Goal: Task Accomplishment & Management: Use online tool/utility

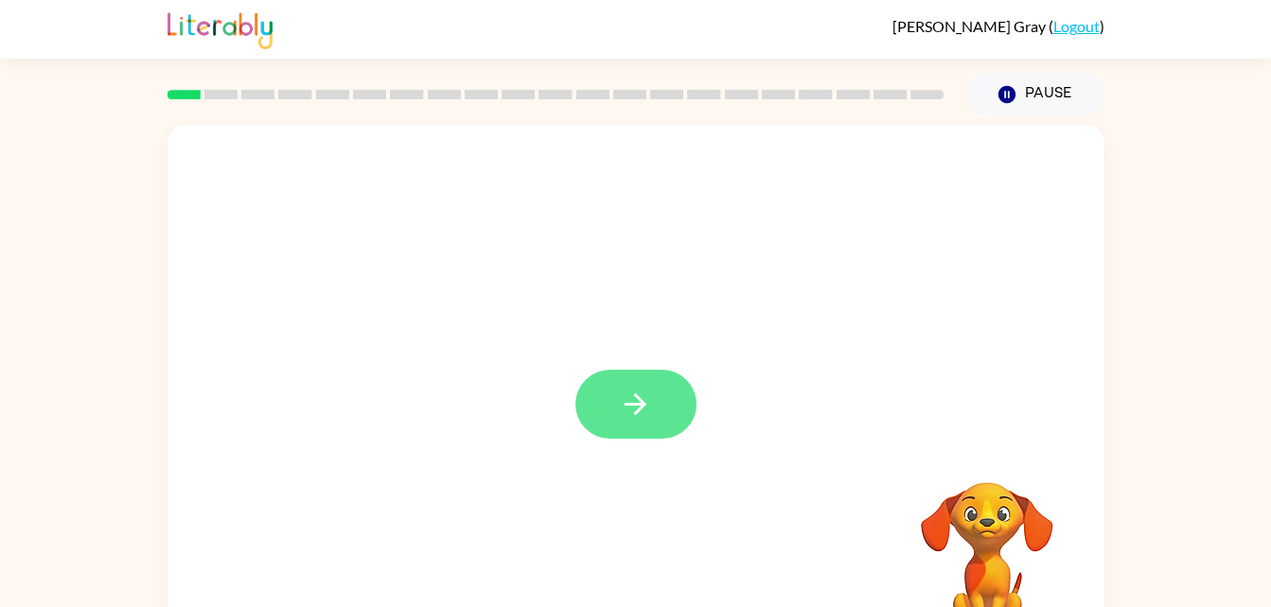
click at [646, 424] on button "button" at bounding box center [635, 404] width 121 height 69
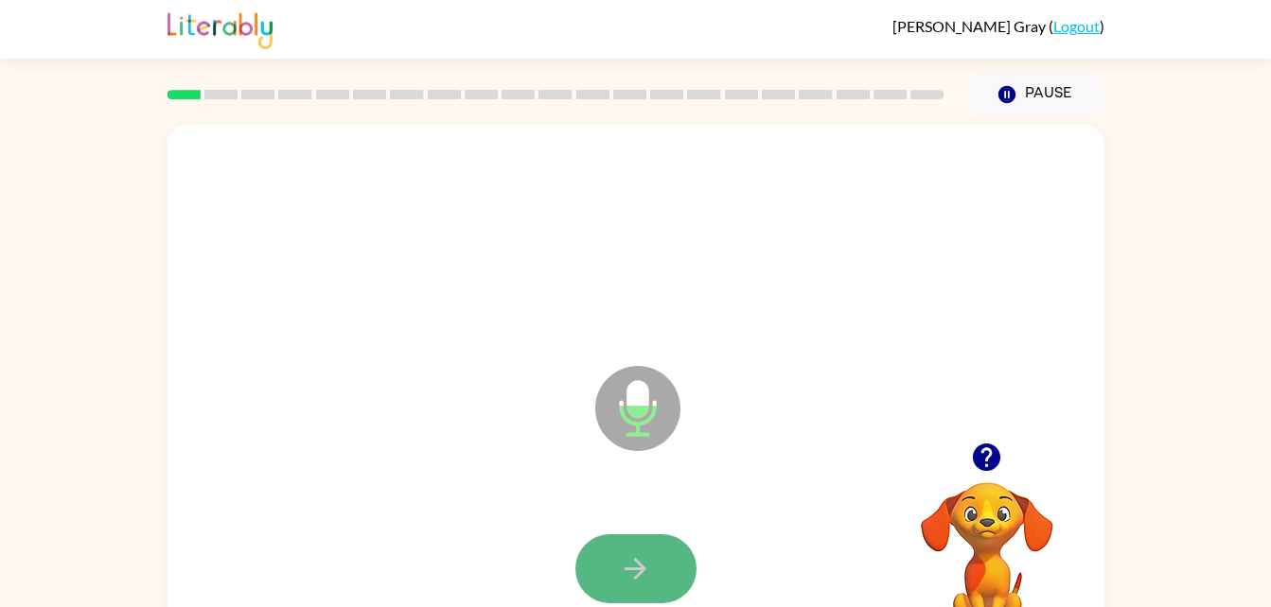
click at [642, 561] on icon "button" at bounding box center [635, 569] width 33 height 33
click at [626, 557] on icon "button" at bounding box center [635, 569] width 33 height 33
click at [635, 566] on icon "button" at bounding box center [635, 569] width 33 height 33
click at [623, 572] on icon "button" at bounding box center [635, 569] width 33 height 33
click at [628, 583] on icon "button" at bounding box center [635, 569] width 33 height 33
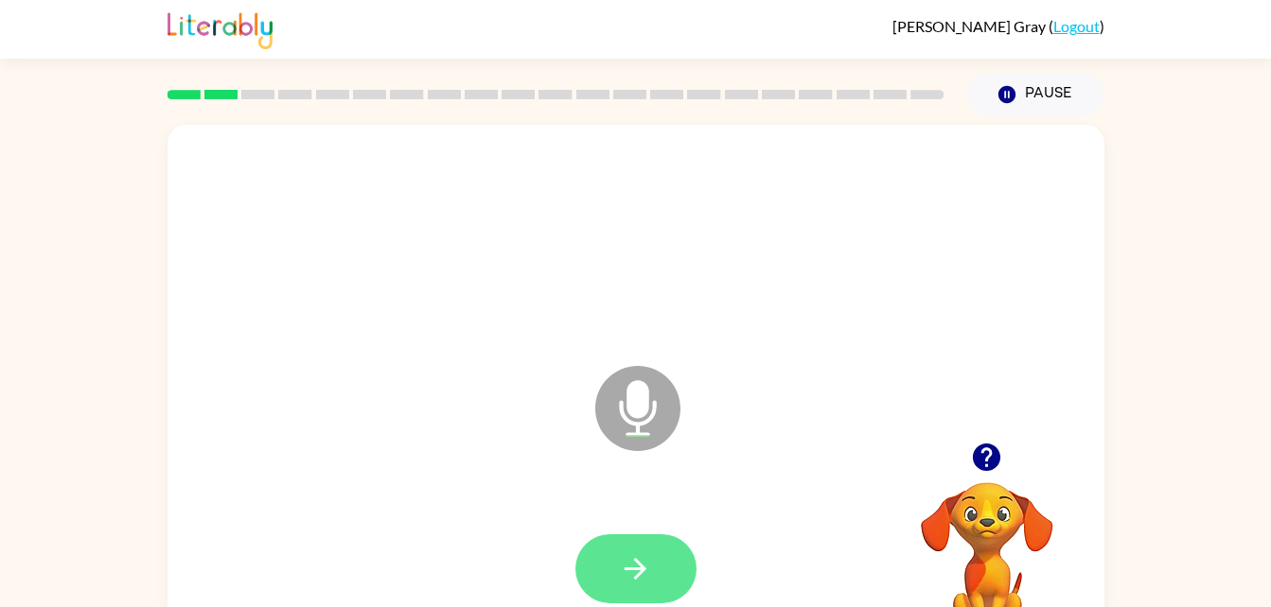
click at [638, 554] on icon "button" at bounding box center [635, 569] width 33 height 33
click at [666, 563] on button "button" at bounding box center [635, 569] width 121 height 69
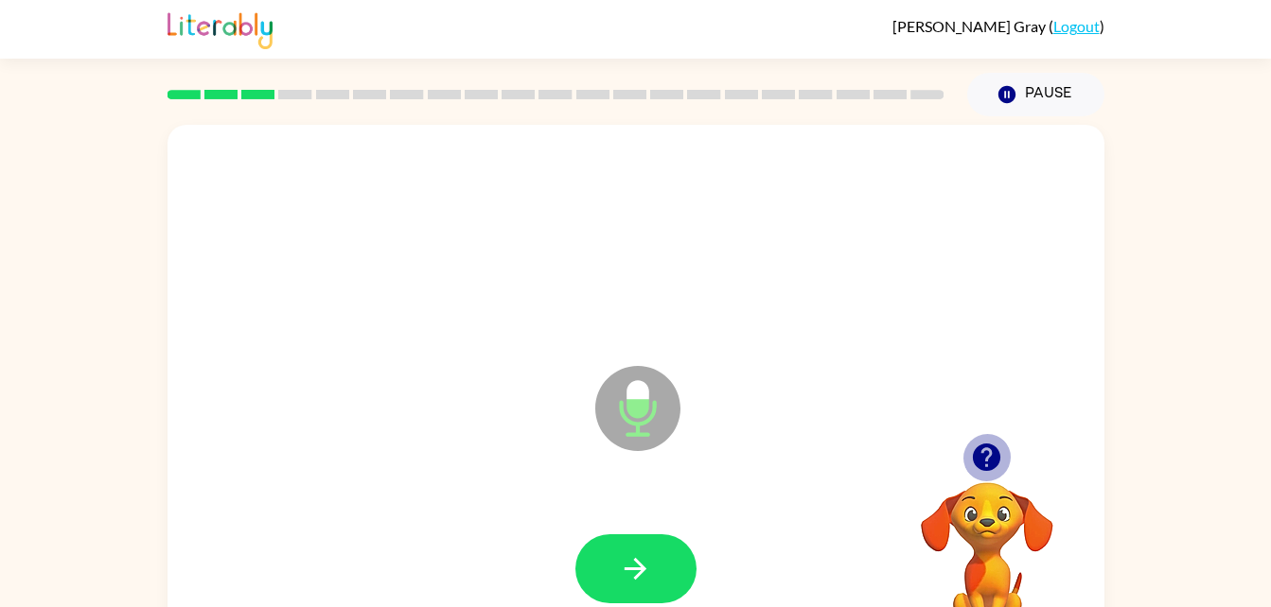
click at [986, 464] on icon "button" at bounding box center [986, 457] width 27 height 27
click at [575, 544] on div at bounding box center [635, 569] width 121 height 69
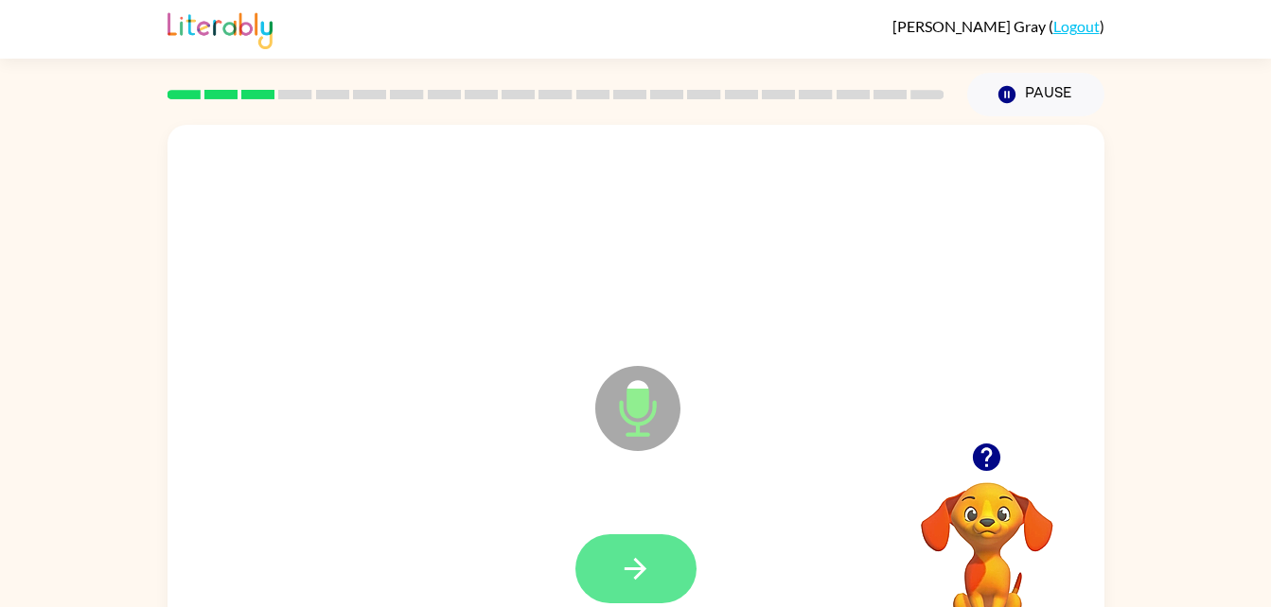
click at [633, 567] on icon "button" at bounding box center [635, 569] width 33 height 33
click at [652, 562] on button "button" at bounding box center [635, 569] width 121 height 69
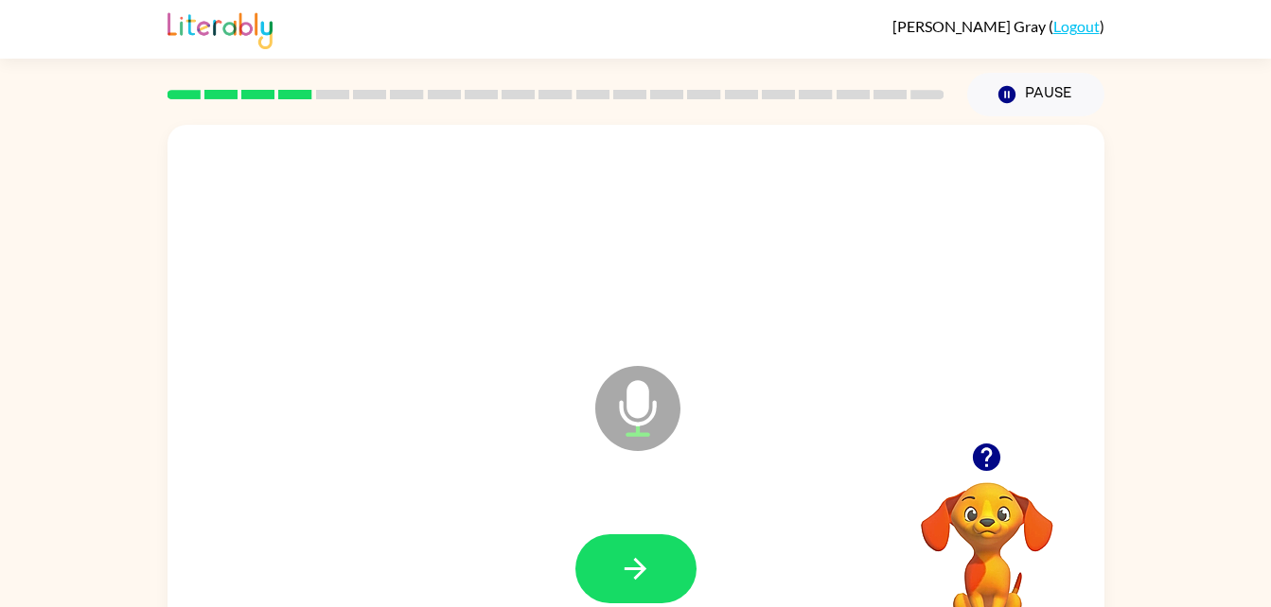
click at [637, 523] on div at bounding box center [635, 569] width 899 height 155
click at [659, 562] on button "button" at bounding box center [635, 569] width 121 height 69
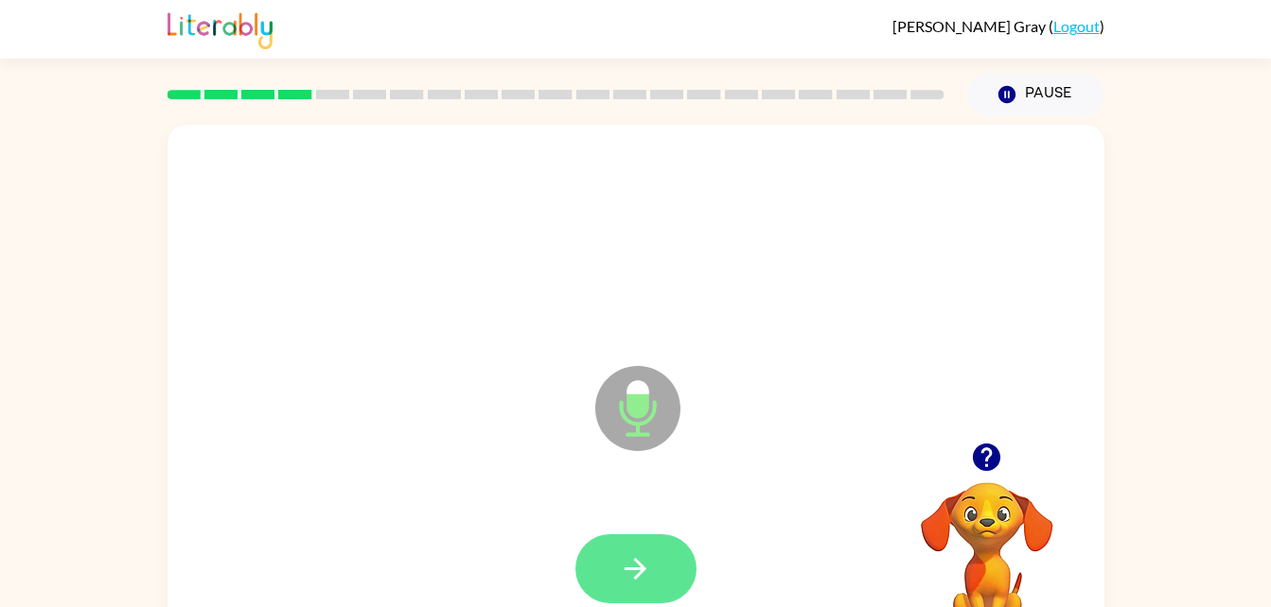
click at [624, 557] on icon "button" at bounding box center [635, 569] width 33 height 33
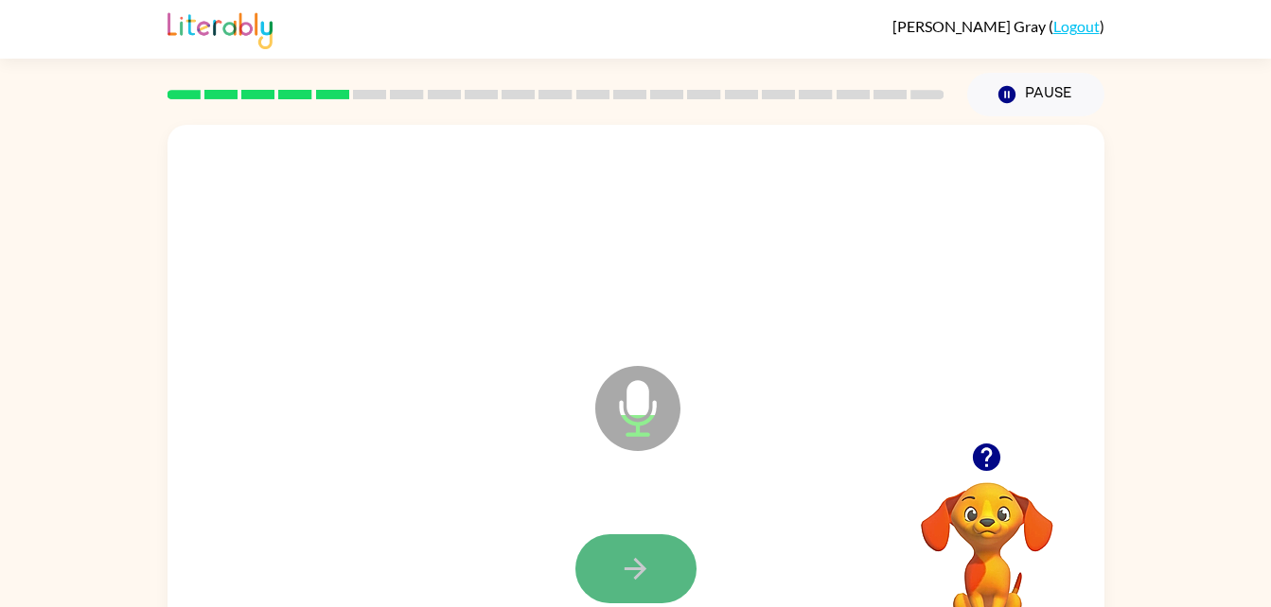
click at [659, 573] on button "button" at bounding box center [635, 569] width 121 height 69
click at [666, 575] on button "button" at bounding box center [635, 569] width 121 height 69
click at [645, 558] on icon "button" at bounding box center [635, 569] width 33 height 33
click at [590, 571] on button "button" at bounding box center [635, 569] width 121 height 69
click at [644, 543] on button "button" at bounding box center [635, 569] width 121 height 69
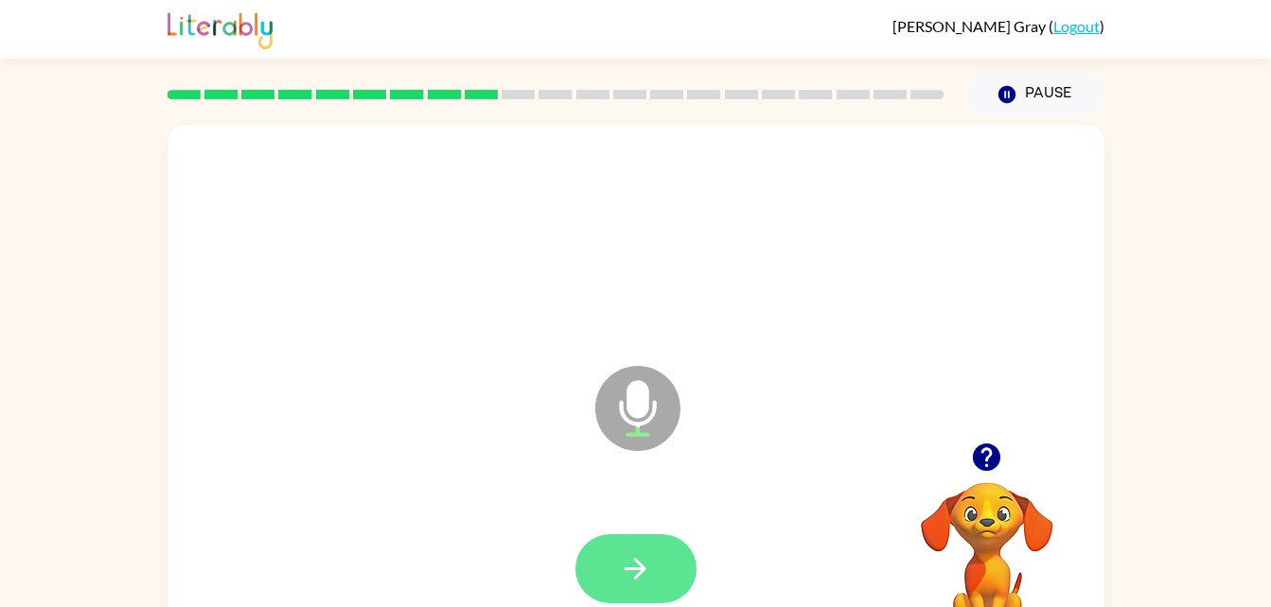
click at [602, 573] on button "button" at bounding box center [635, 569] width 121 height 69
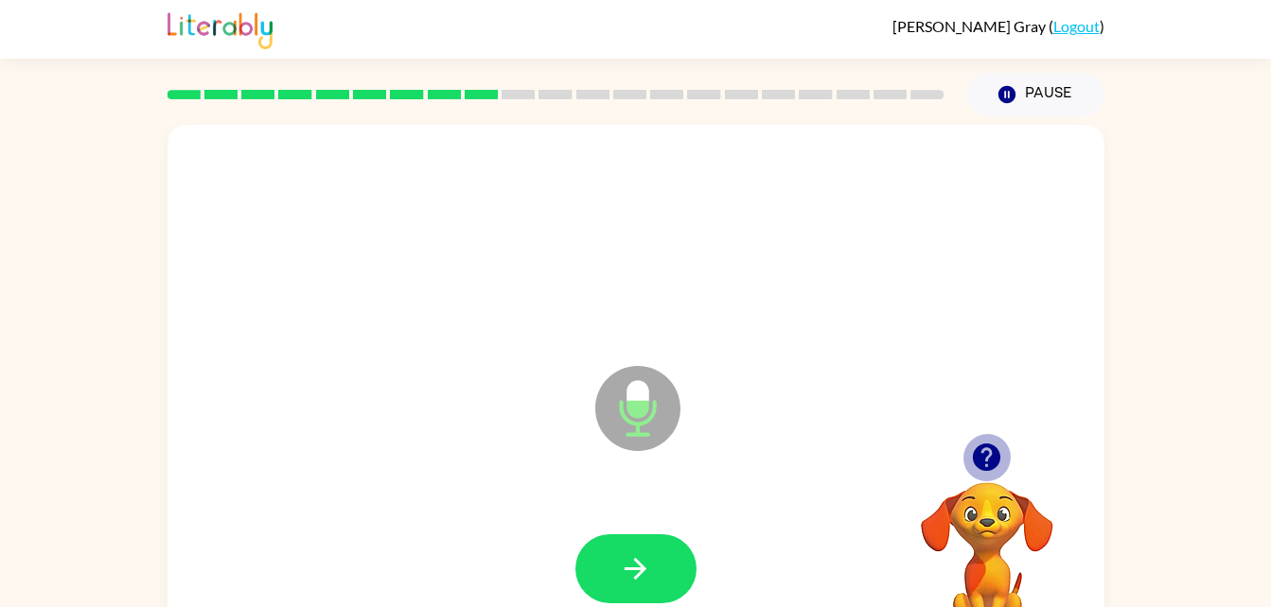
click at [988, 451] on icon "button" at bounding box center [986, 457] width 27 height 27
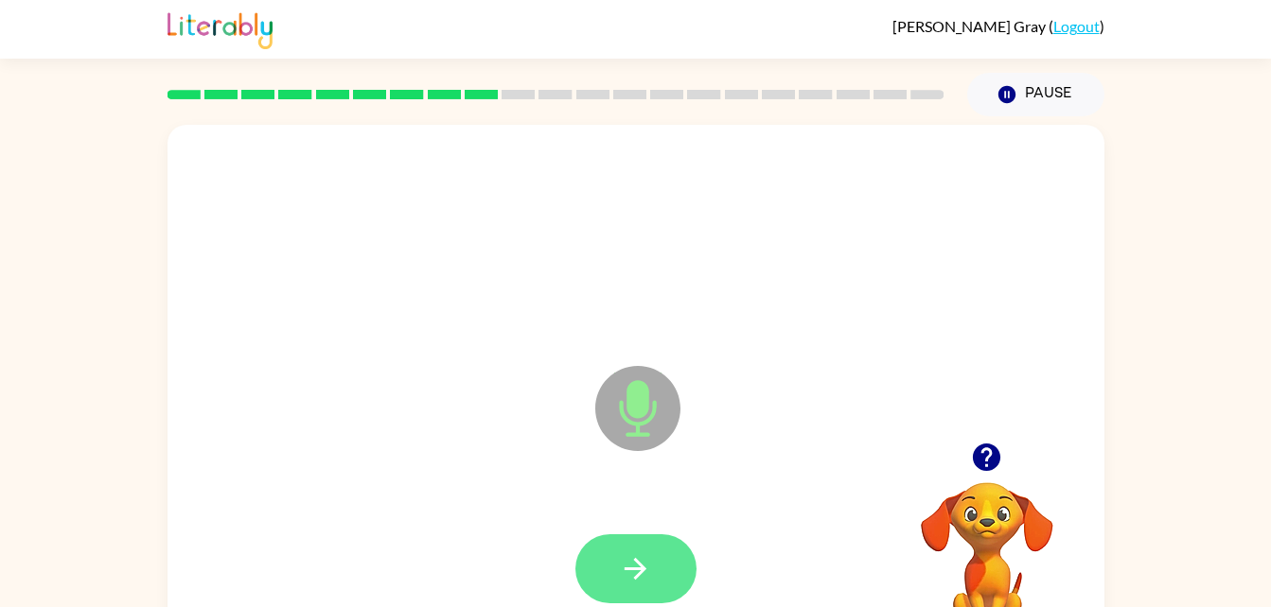
click at [638, 557] on icon "button" at bounding box center [635, 569] width 33 height 33
click at [611, 576] on button "button" at bounding box center [635, 569] width 121 height 69
click at [621, 553] on icon "button" at bounding box center [635, 569] width 33 height 33
click at [662, 569] on button "button" at bounding box center [635, 569] width 121 height 69
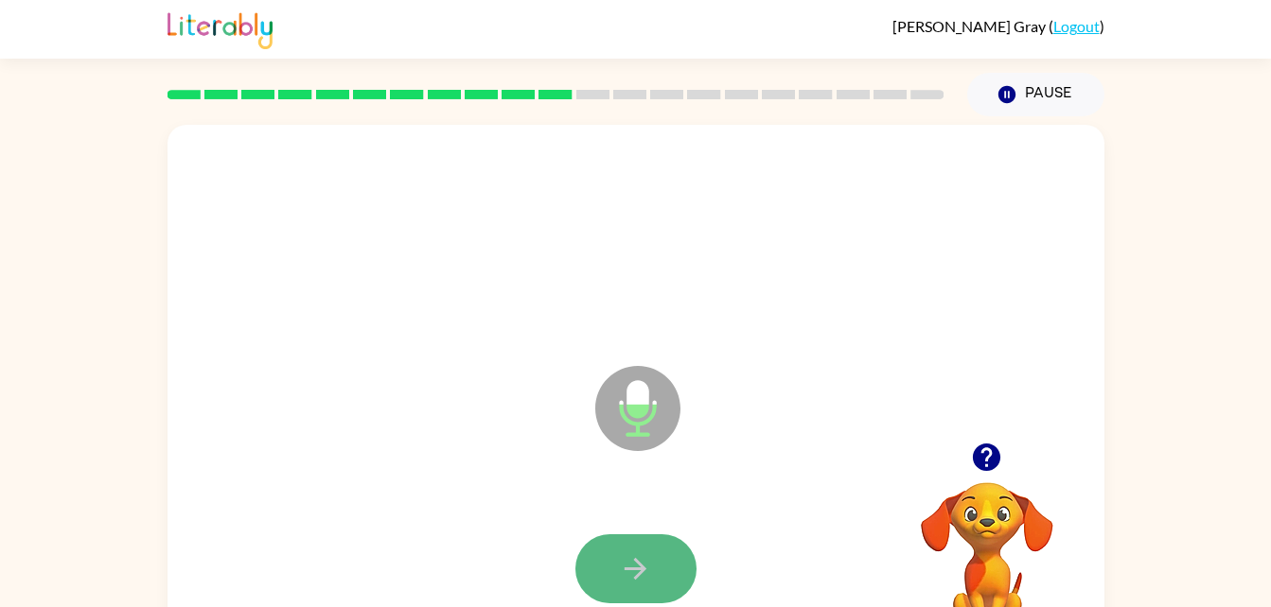
click at [661, 548] on button "button" at bounding box center [635, 569] width 121 height 69
click at [622, 574] on icon "button" at bounding box center [635, 569] width 33 height 33
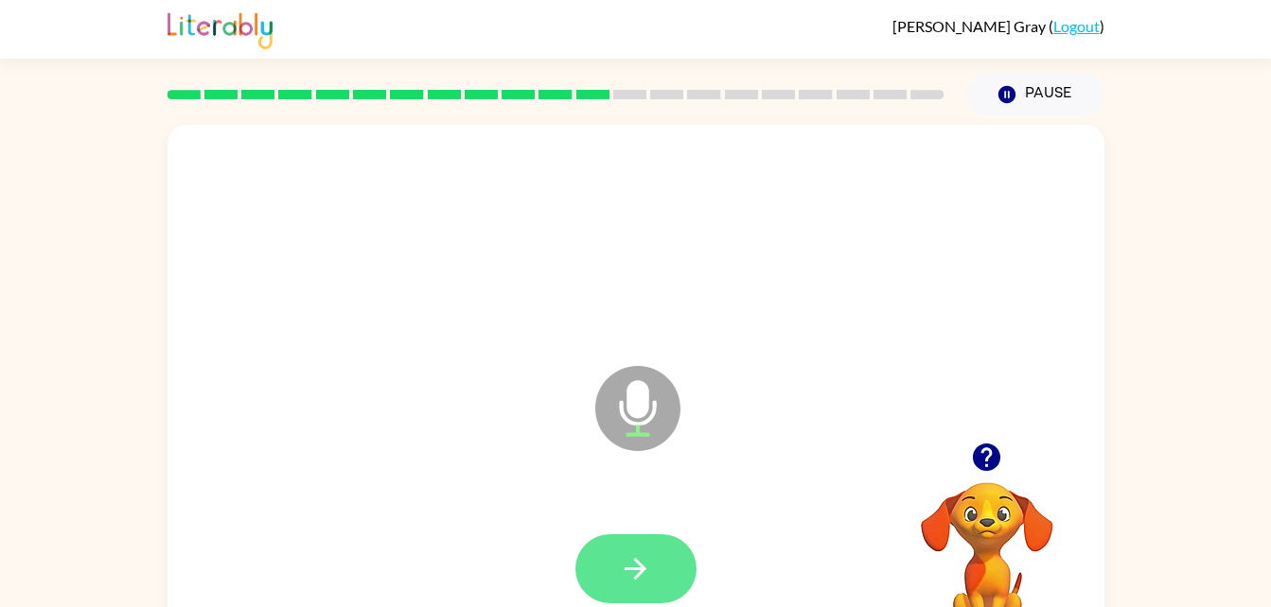
click at [621, 571] on icon "button" at bounding box center [635, 569] width 33 height 33
drag, startPoint x: 635, startPoint y: 554, endPoint x: 509, endPoint y: 481, distance: 145.9
click at [509, 481] on div "Microphone The Microphone is here when it is your turn to talk" at bounding box center [635, 395] width 937 height 540
click at [633, 551] on button "button" at bounding box center [635, 569] width 121 height 69
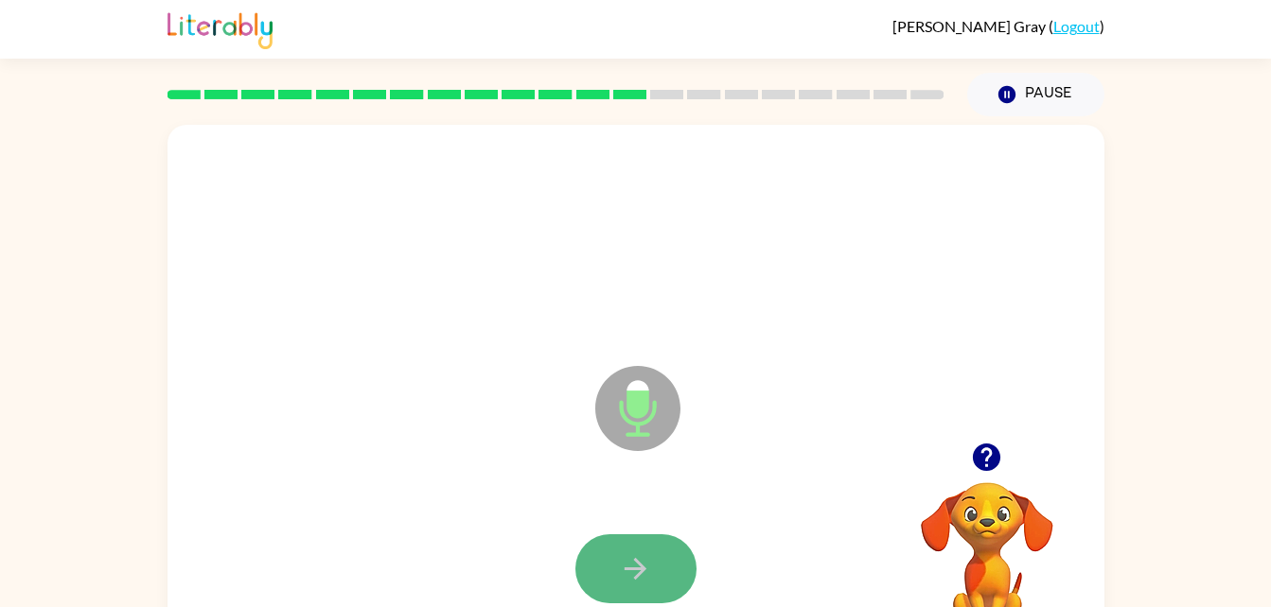
click at [611, 573] on button "button" at bounding box center [635, 569] width 121 height 69
click at [662, 585] on button "button" at bounding box center [635, 569] width 121 height 69
click at [663, 571] on button "button" at bounding box center [635, 569] width 121 height 69
click at [630, 569] on icon "button" at bounding box center [635, 569] width 22 height 22
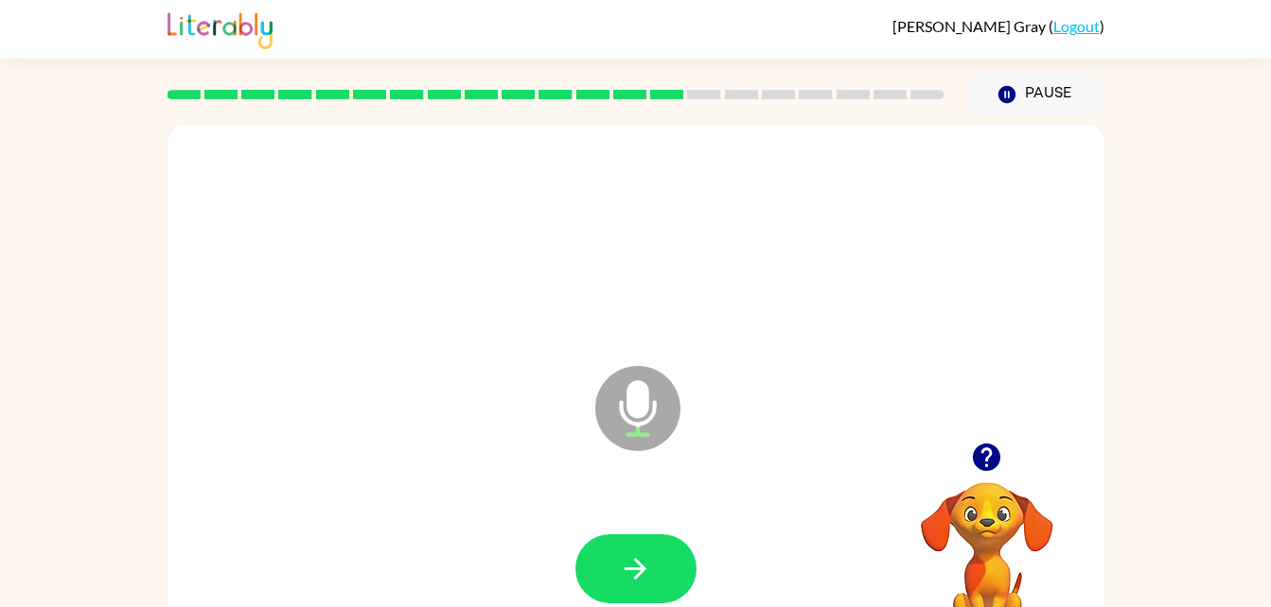
click at [993, 443] on icon "button" at bounding box center [986, 457] width 33 height 33
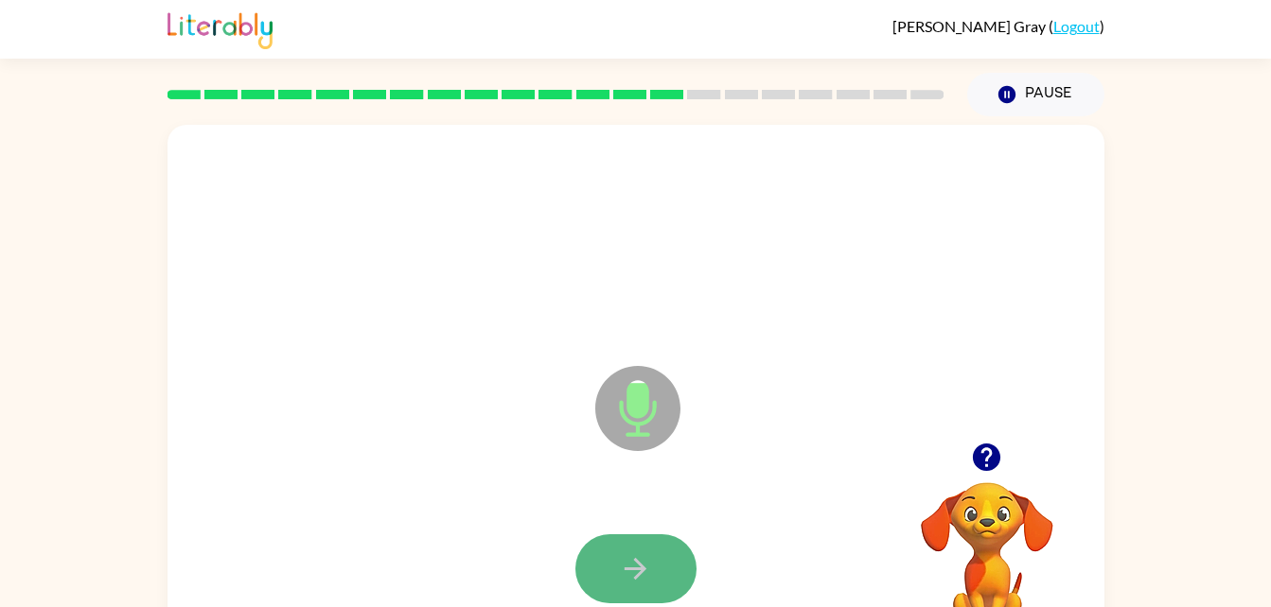
click at [638, 565] on icon "button" at bounding box center [635, 569] width 33 height 33
click at [664, 568] on button "button" at bounding box center [635, 569] width 121 height 69
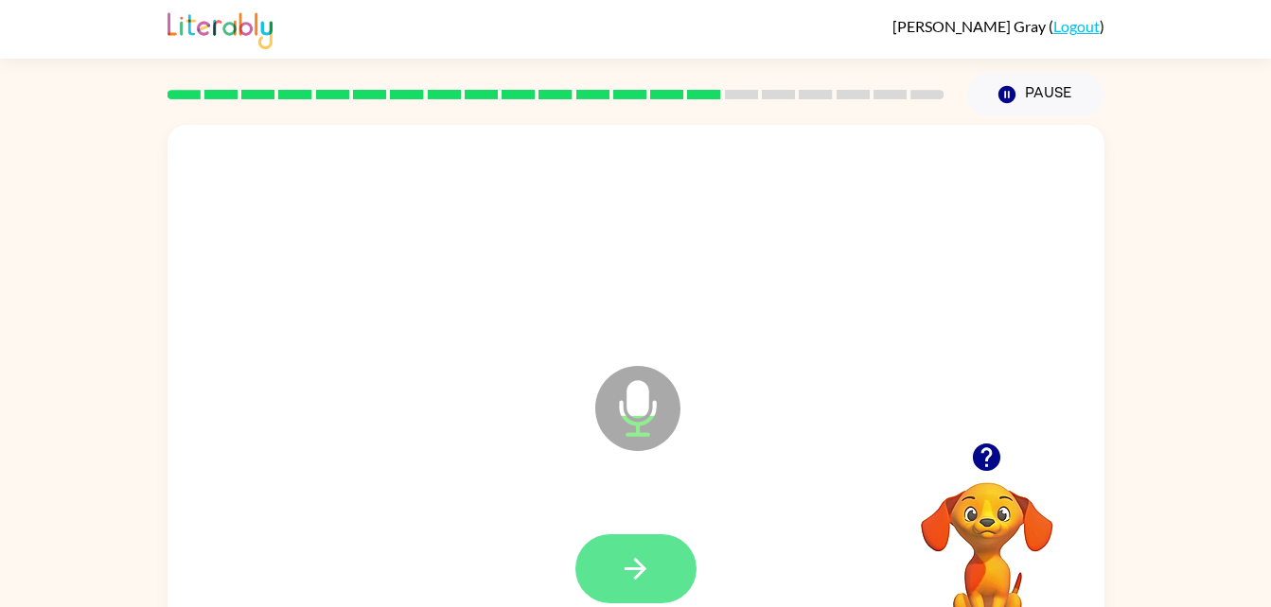
click at [675, 562] on button "button" at bounding box center [635, 569] width 121 height 69
click at [653, 556] on button "button" at bounding box center [635, 569] width 121 height 69
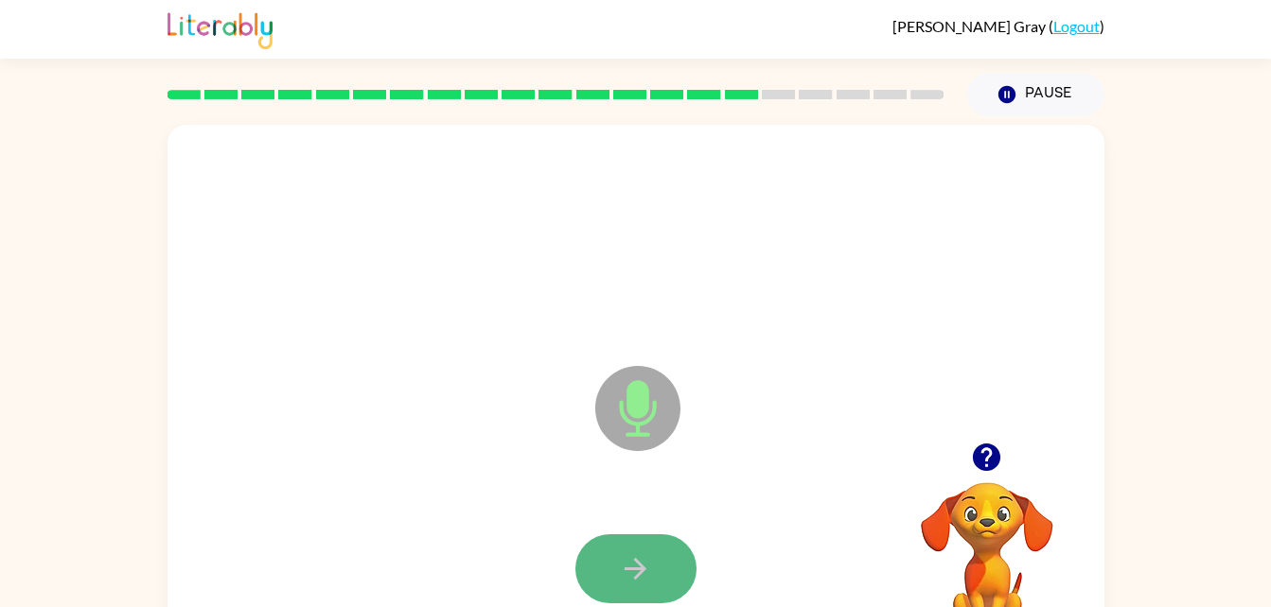
click at [659, 575] on button "button" at bounding box center [635, 569] width 121 height 69
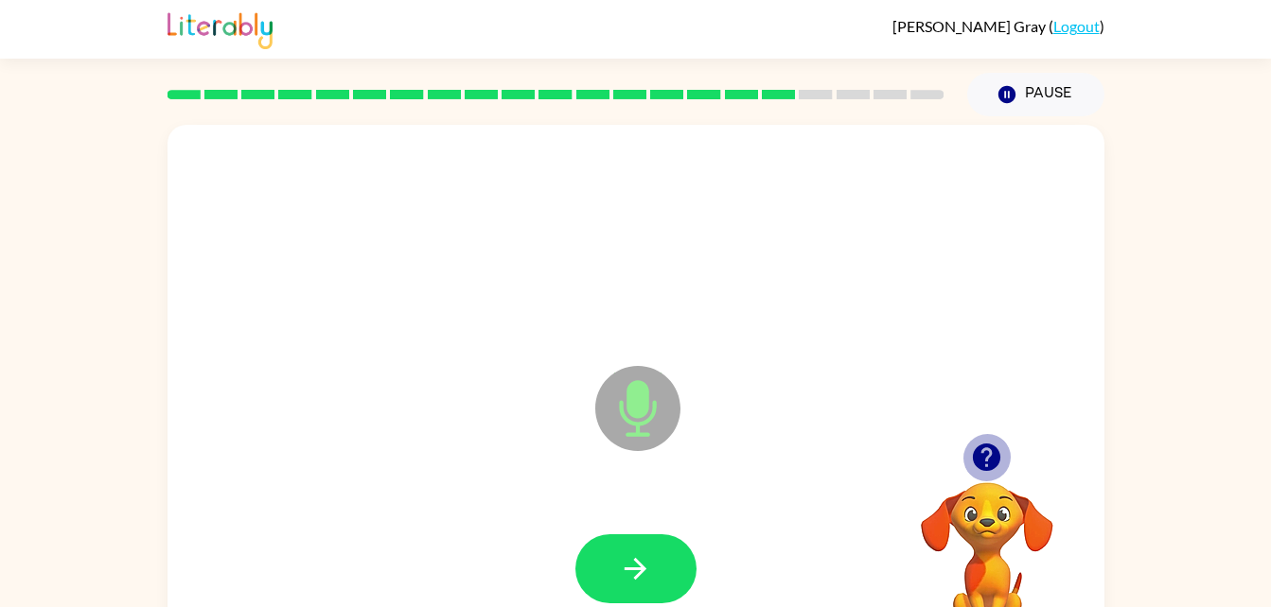
click at [980, 468] on icon "button" at bounding box center [986, 457] width 27 height 27
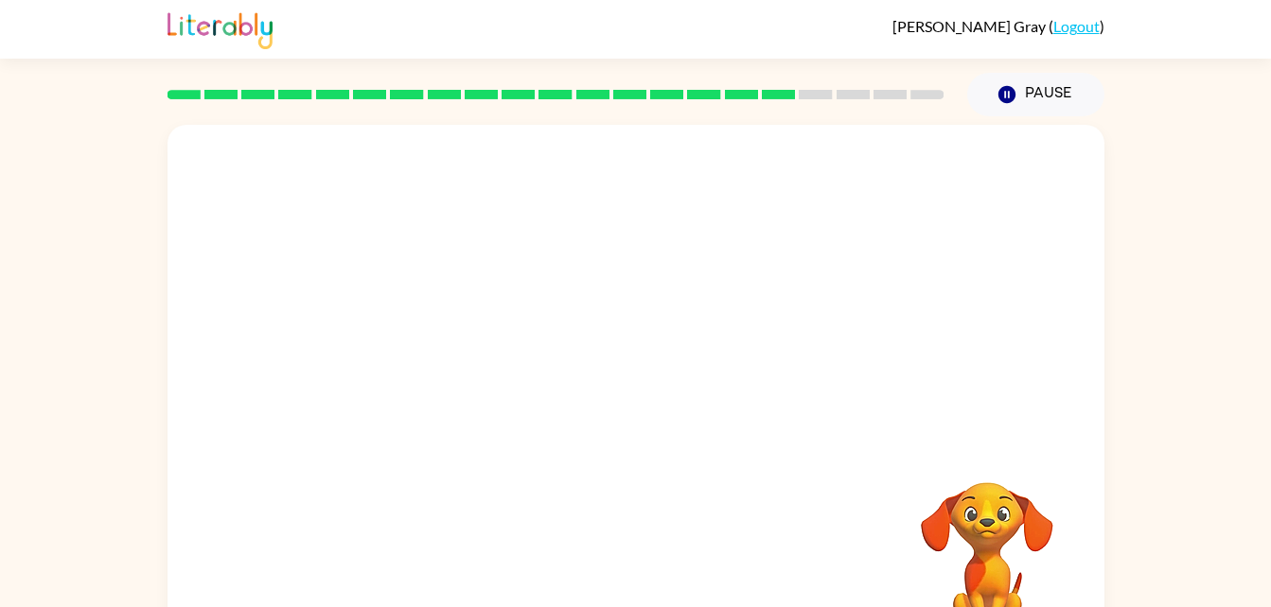
click at [1006, 525] on video "Your browser must support playing .mp4 files to use Literably. Please try using…" at bounding box center [986, 547] width 189 height 189
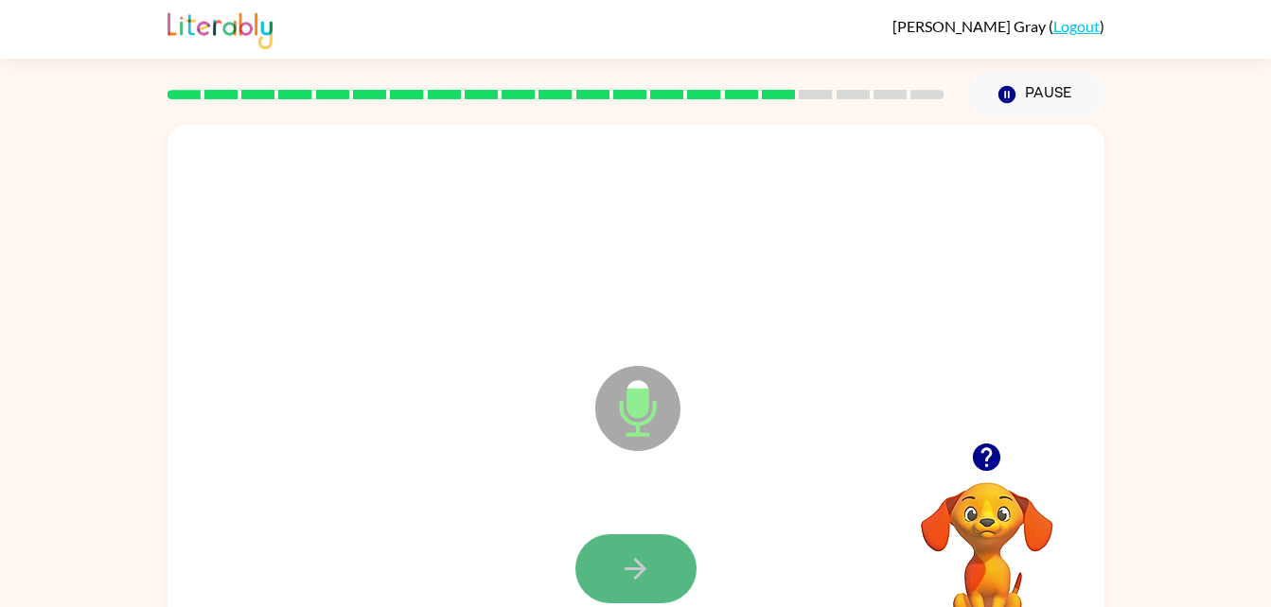
click at [625, 574] on icon "button" at bounding box center [635, 569] width 33 height 33
click at [615, 561] on button "button" at bounding box center [635, 569] width 121 height 69
click at [640, 551] on button "button" at bounding box center [635, 569] width 121 height 69
click at [645, 554] on icon "button" at bounding box center [635, 569] width 33 height 33
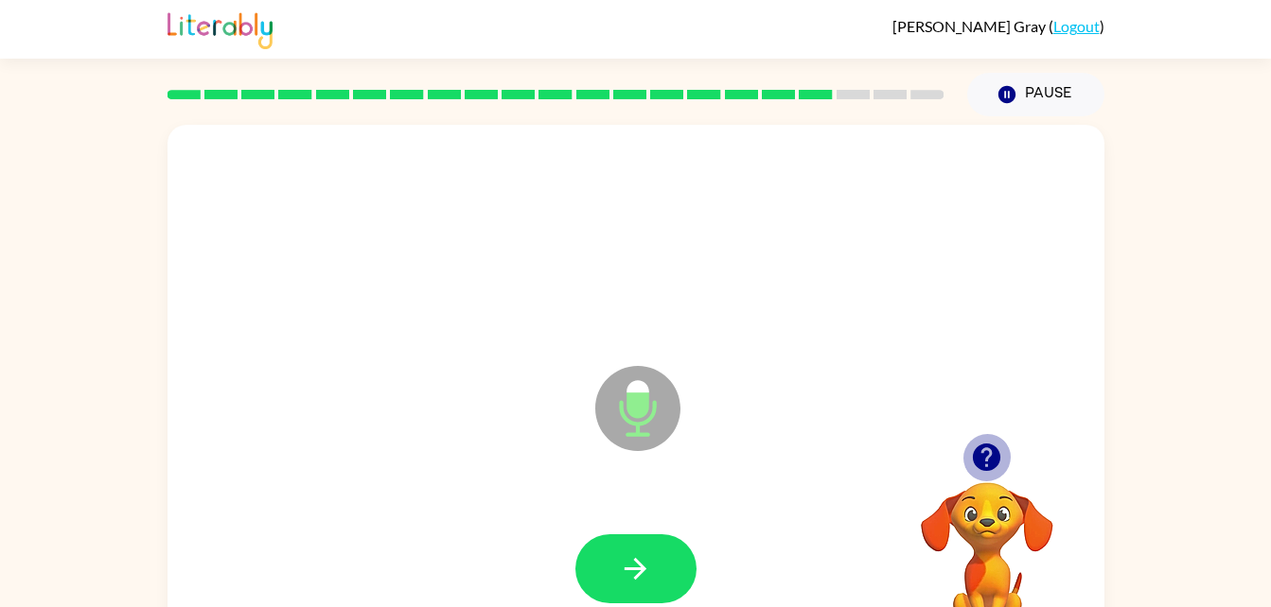
click at [974, 461] on icon "button" at bounding box center [986, 457] width 27 height 27
click at [981, 466] on icon "button" at bounding box center [986, 457] width 27 height 27
click at [979, 468] on icon "button" at bounding box center [986, 457] width 27 height 27
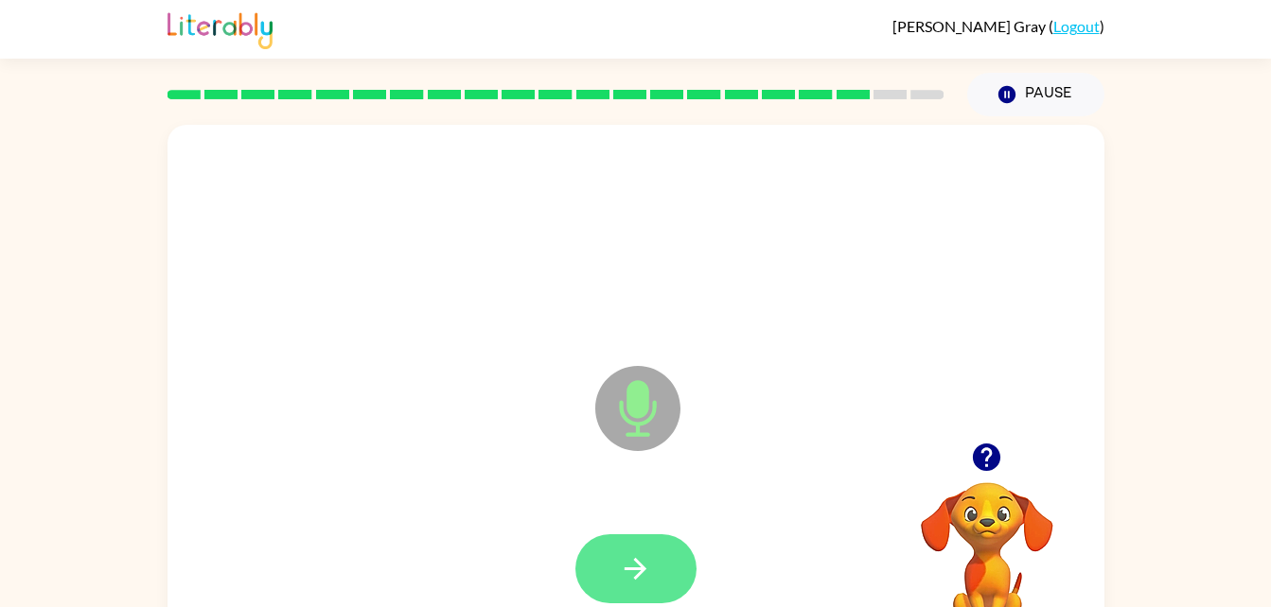
click at [647, 570] on icon "button" at bounding box center [635, 569] width 33 height 33
click at [667, 531] on div at bounding box center [635, 569] width 899 height 155
click at [661, 556] on button "button" at bounding box center [635, 569] width 121 height 69
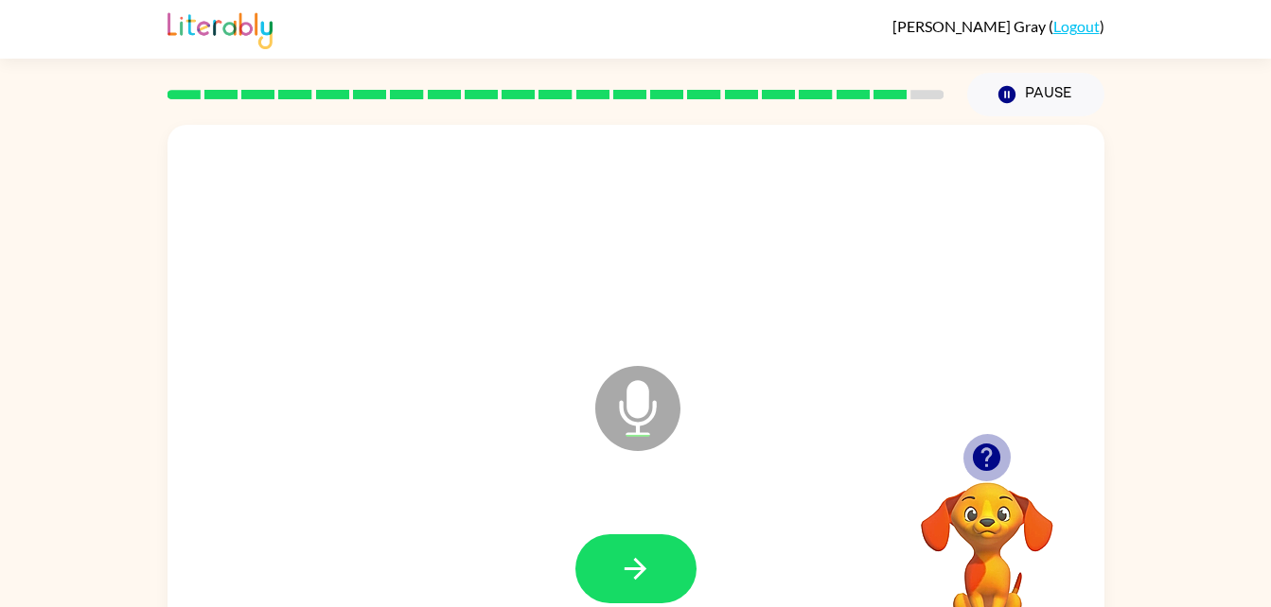
click at [976, 455] on icon "button" at bounding box center [986, 457] width 27 height 27
click at [982, 442] on icon "button" at bounding box center [986, 457] width 33 height 33
